Goal: Information Seeking & Learning: Learn about a topic

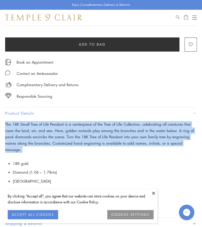
click at [177, 18] on span "Search" at bounding box center [178, 16] width 4 height 4
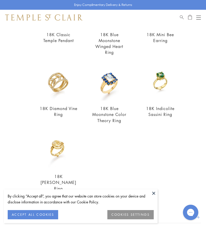
scroll to position [51, 0]
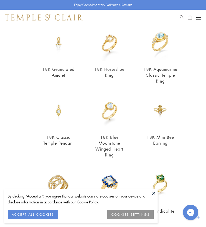
click at [181, 15] on span "Search" at bounding box center [182, 16] width 4 height 4
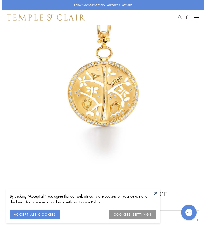
scroll to position [0, 0]
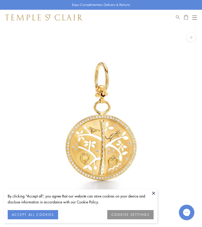
click at [176, 17] on span "Search" at bounding box center [178, 16] width 4 height 4
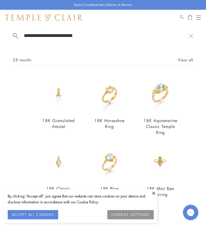
click at [66, 34] on input "**********" at bounding box center [106, 36] width 166 height 6
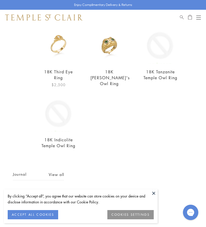
scroll to position [180, 0]
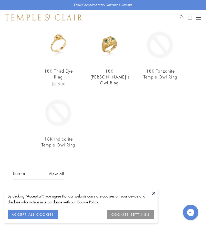
type input "********"
click at [58, 48] on img at bounding box center [59, 44] width 38 height 38
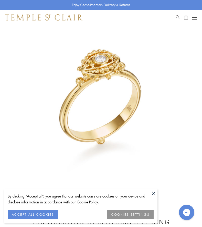
click at [152, 193] on button at bounding box center [154, 193] width 8 height 8
click at [178, 15] on span "Search" at bounding box center [178, 16] width 4 height 4
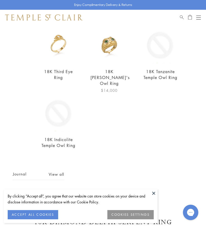
scroll to position [180, 0]
type input "********"
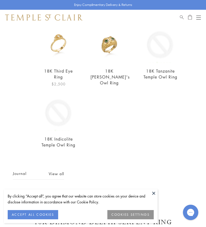
click at [57, 42] on img at bounding box center [59, 44] width 38 height 38
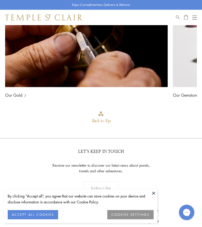
scroll to position [692, 0]
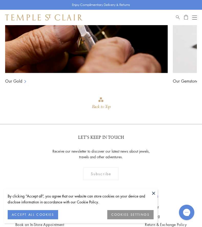
copy div "The 18K Third Eye Ring is an emblem of intuition and inner awareness, set with …"
